Goal: Find contact information: Find contact information

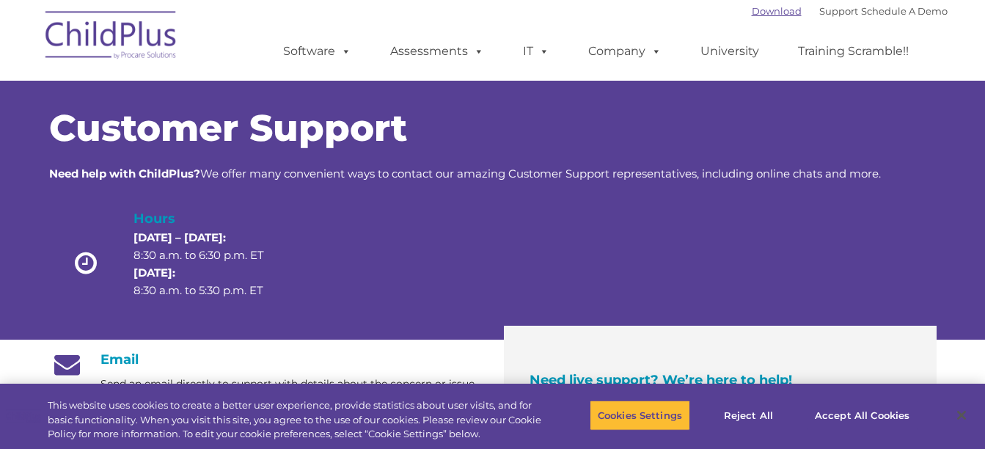
click at [753, 12] on link "Download" at bounding box center [777, 11] width 50 height 12
click at [822, 10] on link "Support" at bounding box center [839, 11] width 39 height 12
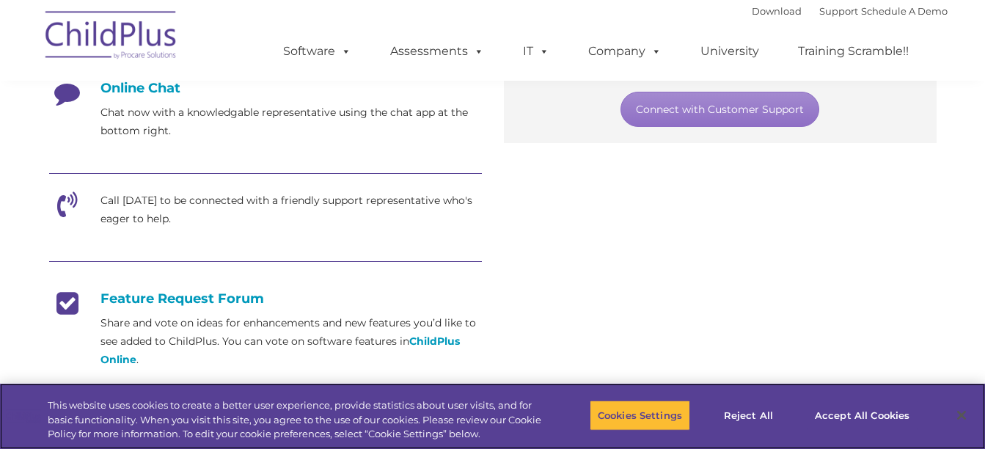
scroll to position [413, 0]
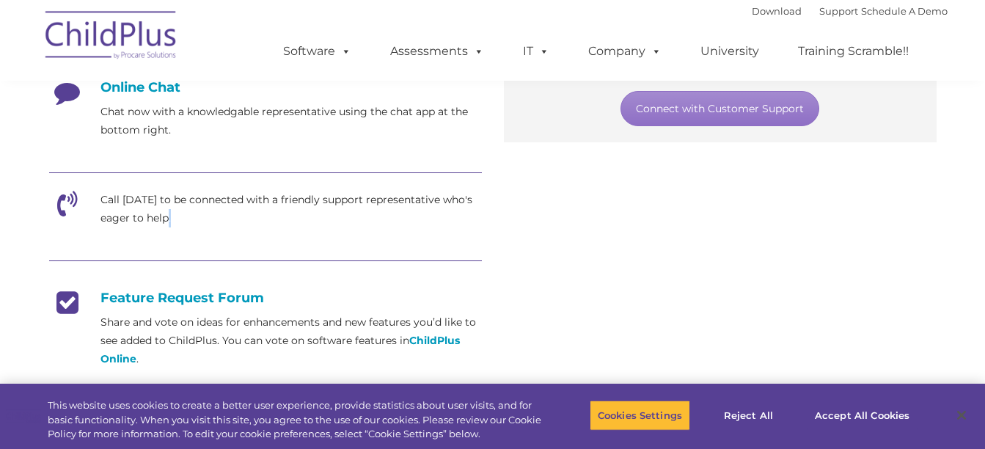
click at [544, 216] on div "Email Send an email directly to support with details about the concern or issue…" at bounding box center [493, 221] width 910 height 589
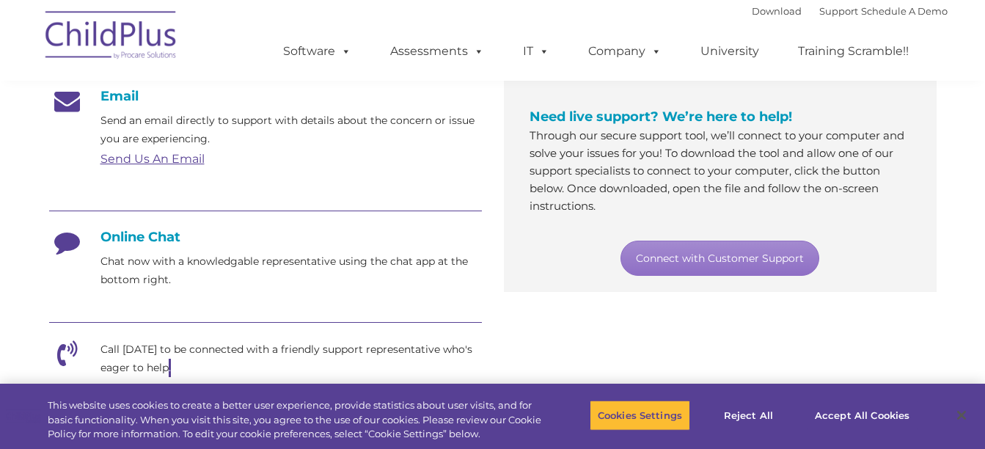
scroll to position [271, 0]
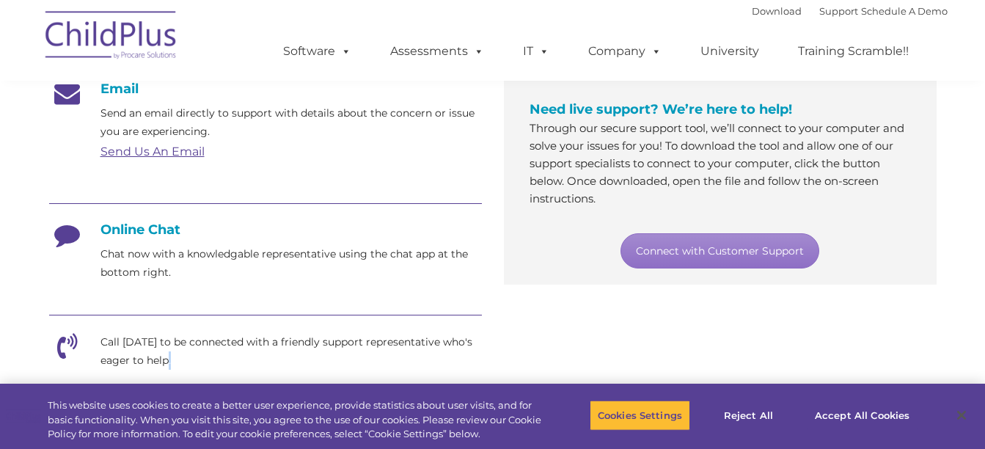
click at [190, 153] on link "Send Us An Email" at bounding box center [153, 152] width 104 height 14
